Goal: Task Accomplishment & Management: Manage account settings

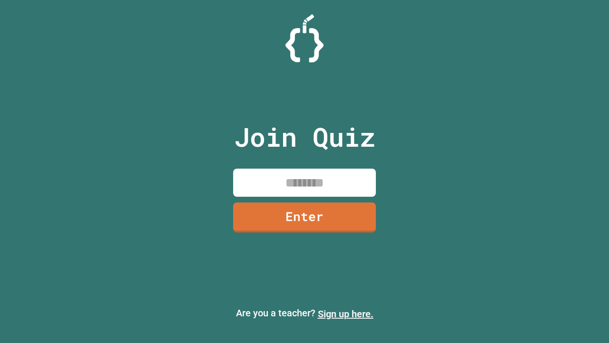
click at [345, 314] on link "Sign up here." at bounding box center [346, 313] width 56 height 11
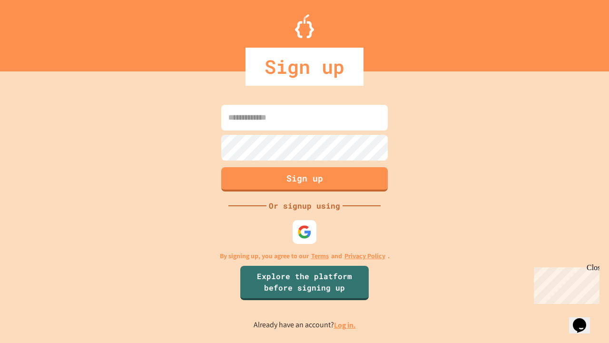
click at [345, 324] on link "Log in." at bounding box center [345, 325] width 22 height 10
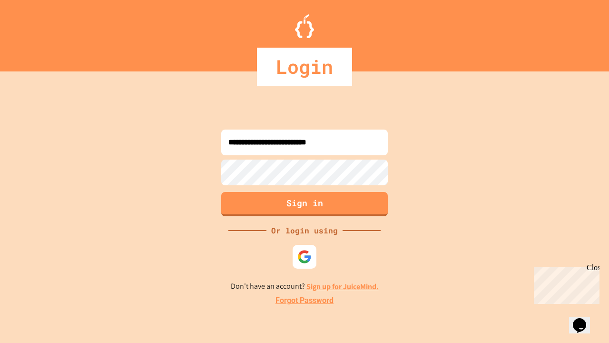
type input "**********"
